Goal: Information Seeking & Learning: Learn about a topic

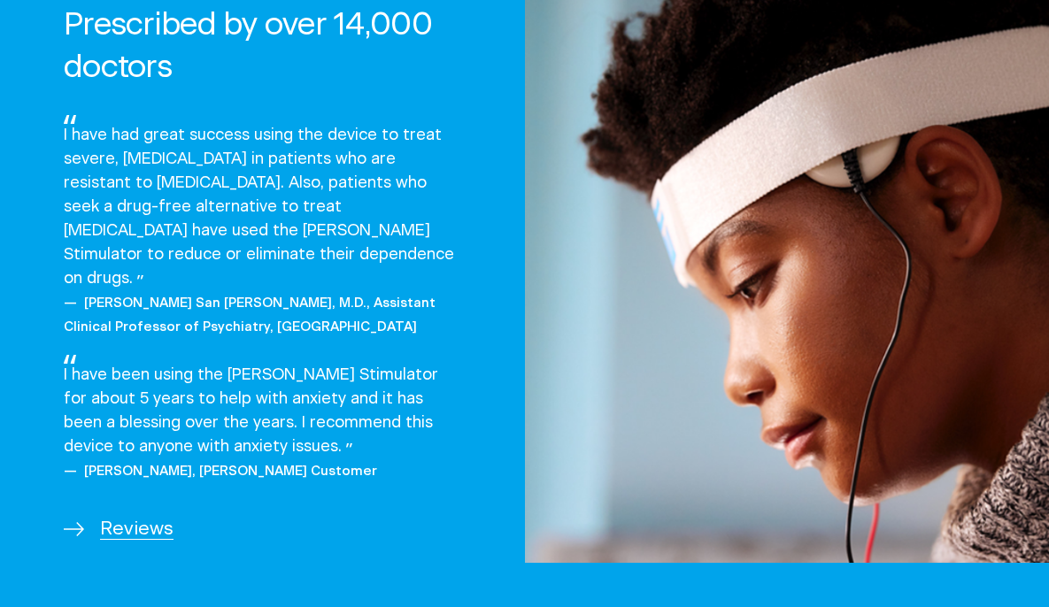
scroll to position [3107, 0]
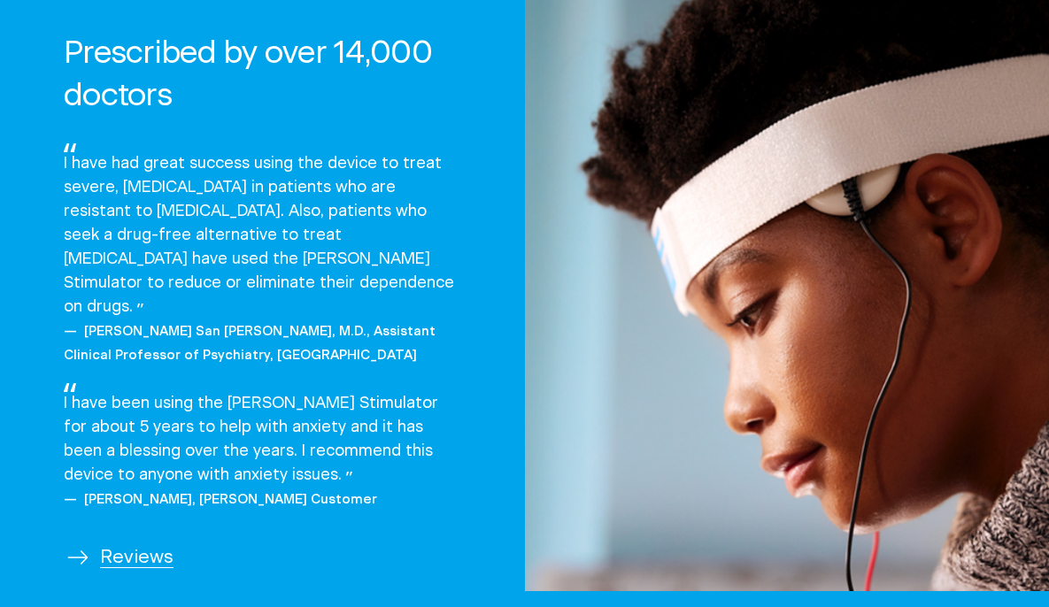
click at [144, 543] on span "Reviews" at bounding box center [136, 557] width 73 height 28
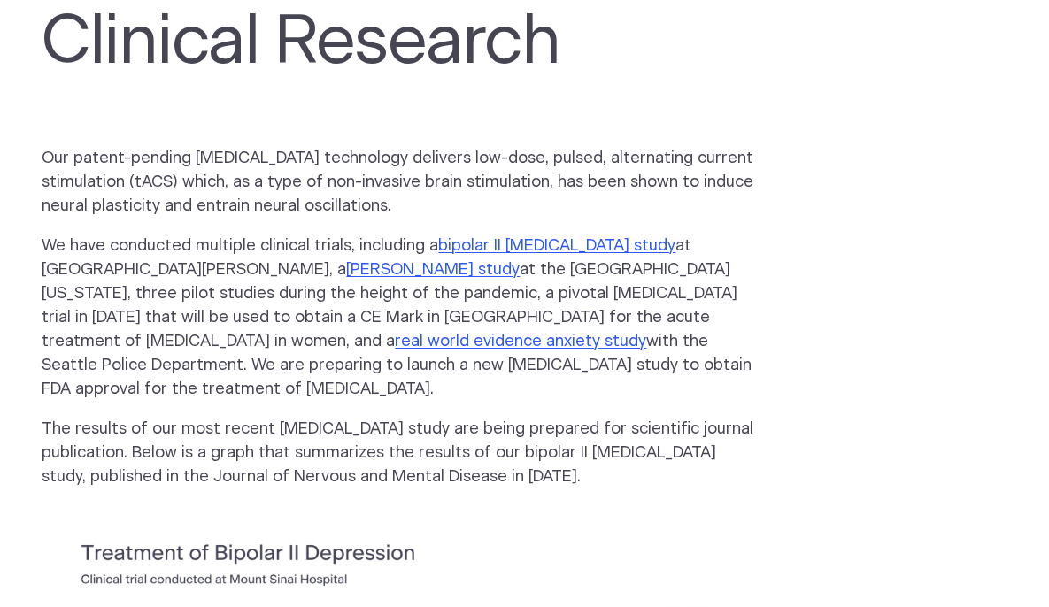
scroll to position [91, 0]
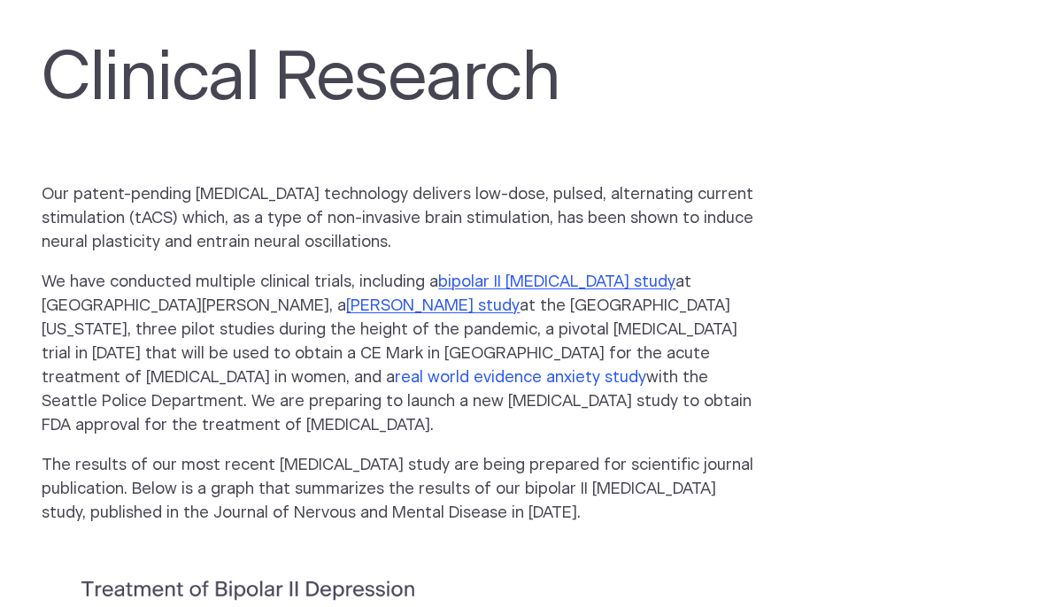
click at [628, 370] on link "real world evidence anxiety study" at bounding box center [520, 378] width 251 height 16
